Goal: Check status

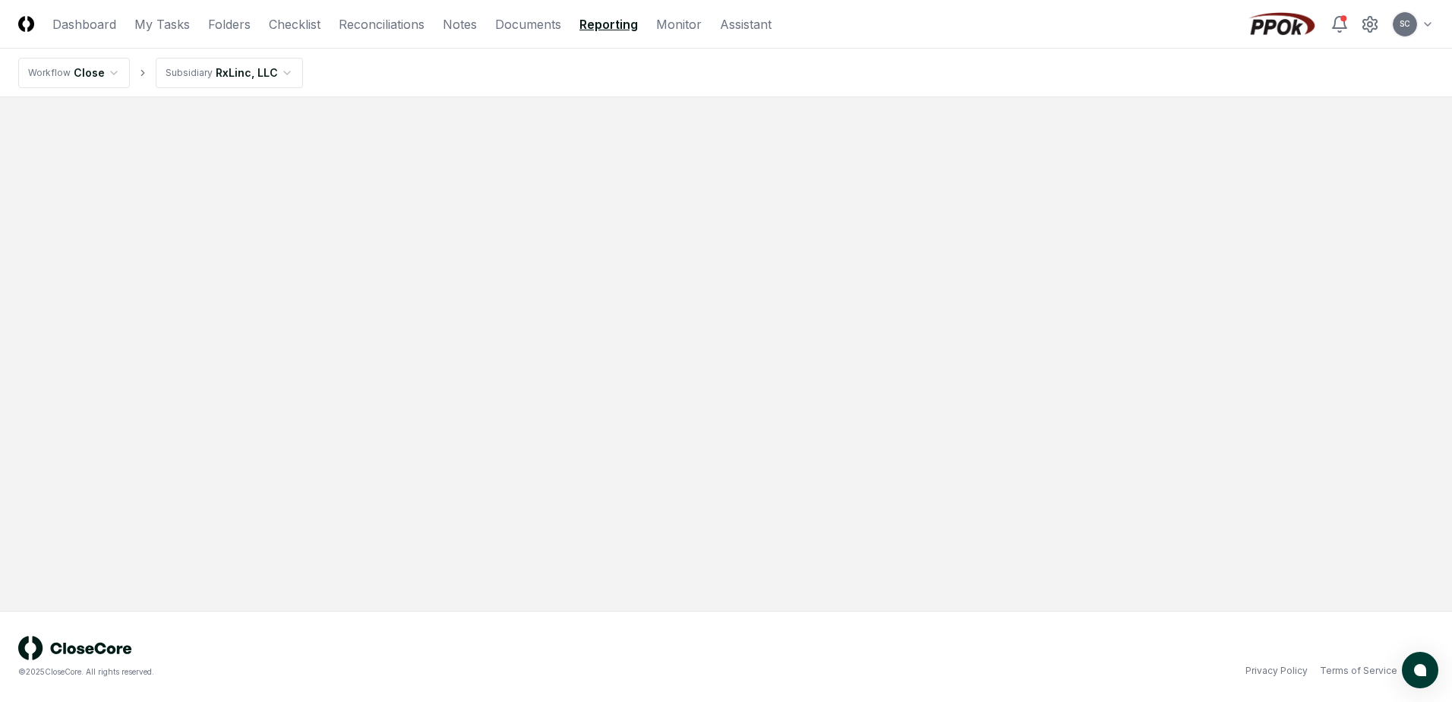
click at [627, 31] on link "Reporting" at bounding box center [608, 24] width 58 height 18
click at [118, 196] on link "RxLinc, LLC Monthly Income Statement" at bounding box center [322, 192] width 608 height 46
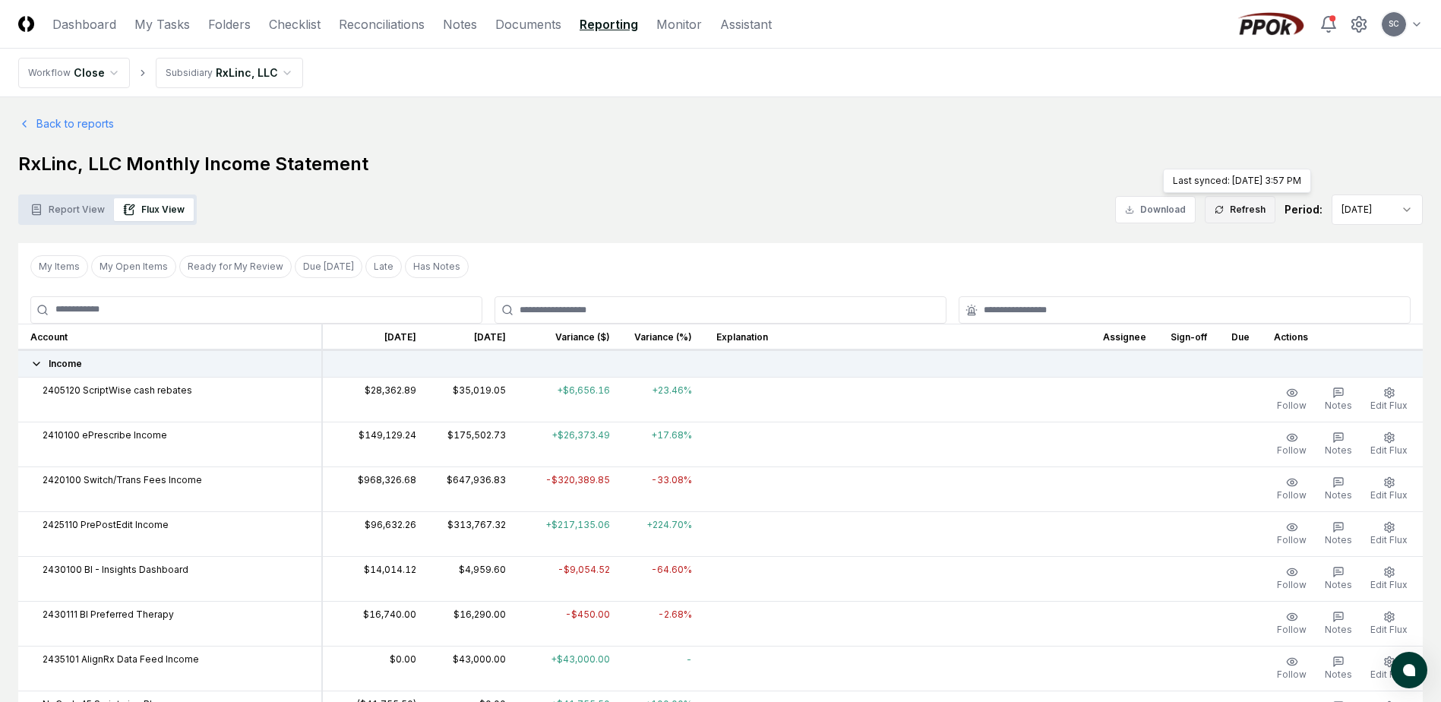
click at [1242, 210] on button "Refresh" at bounding box center [1239, 209] width 71 height 27
click at [1236, 208] on button "Refresh" at bounding box center [1239, 209] width 71 height 27
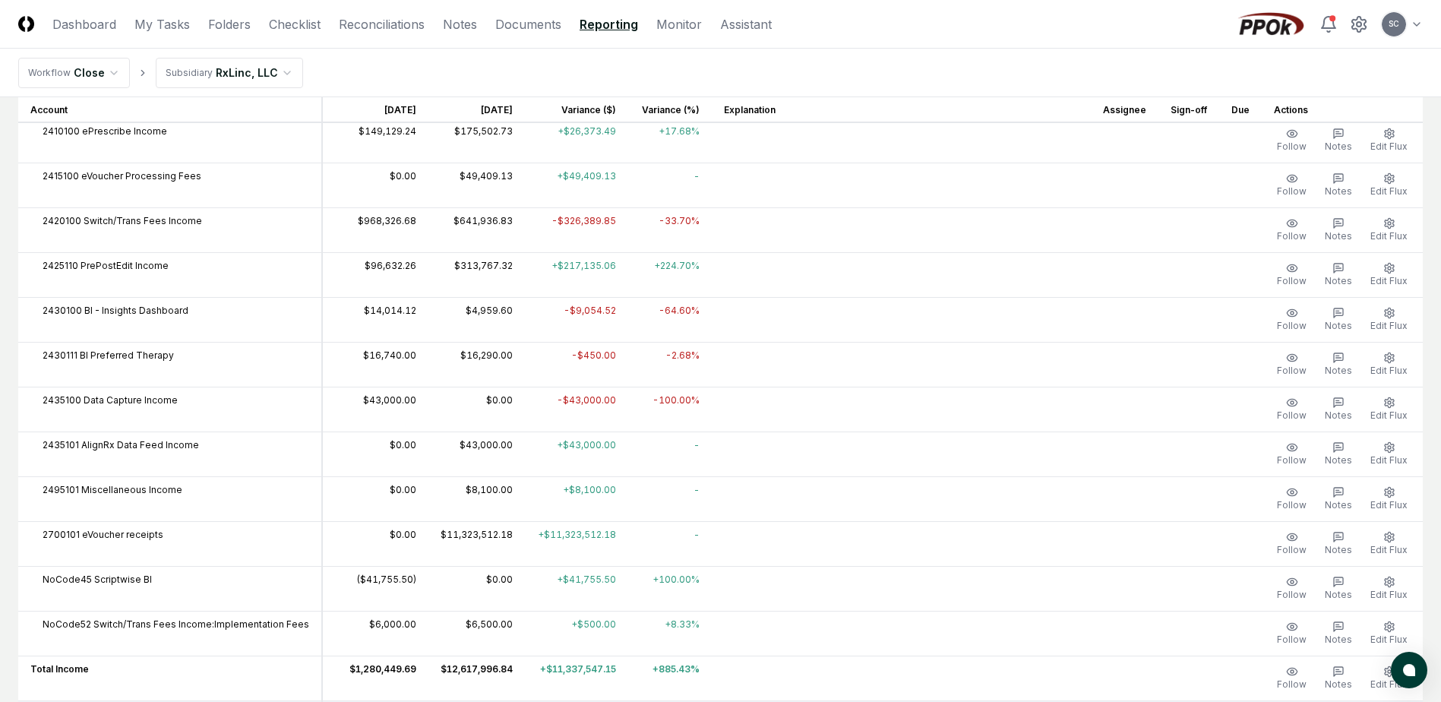
scroll to position [532, 0]
